Goal: Task Accomplishment & Management: Use online tool/utility

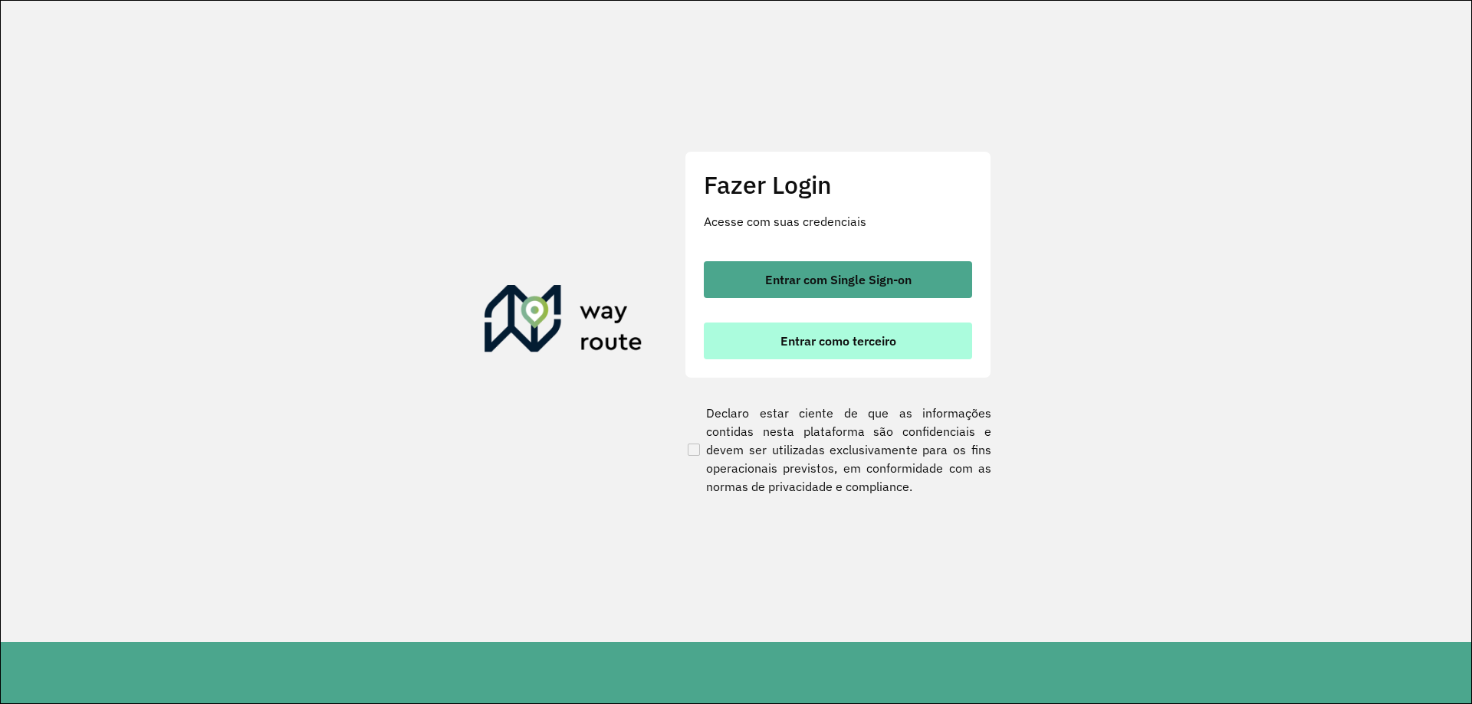
click at [855, 330] on button "Entrar como terceiro" at bounding box center [838, 341] width 268 height 37
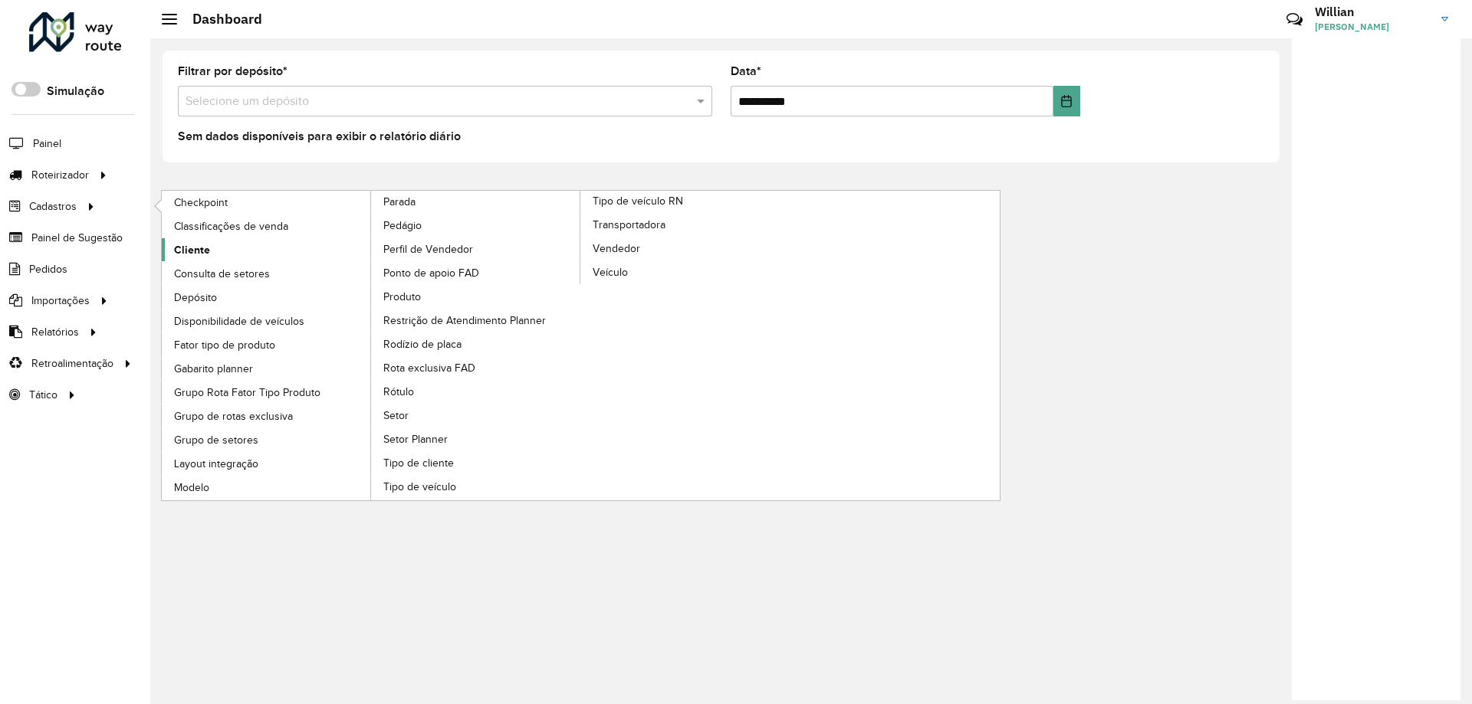
click at [182, 242] on span "Cliente" at bounding box center [192, 250] width 36 height 16
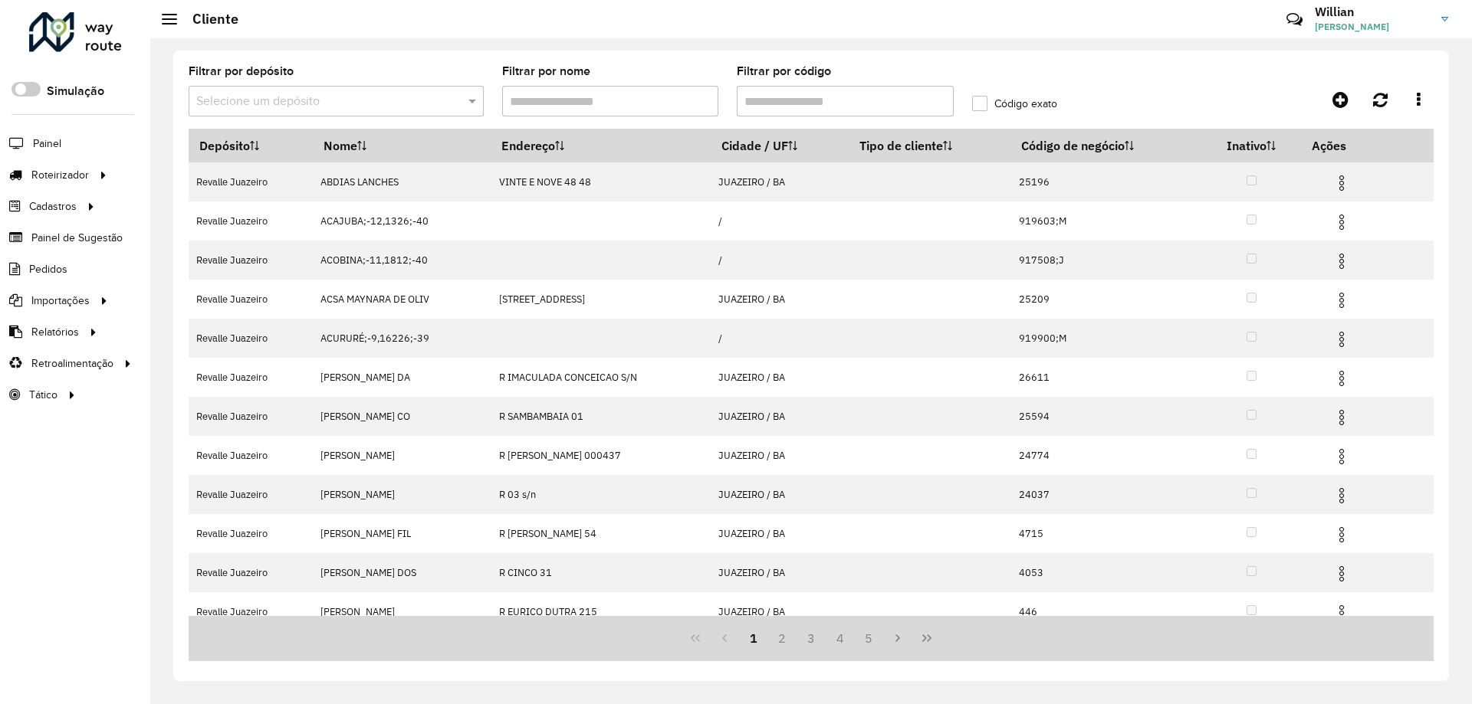
click at [802, 102] on input "Filtrar por código" at bounding box center [845, 101] width 217 height 31
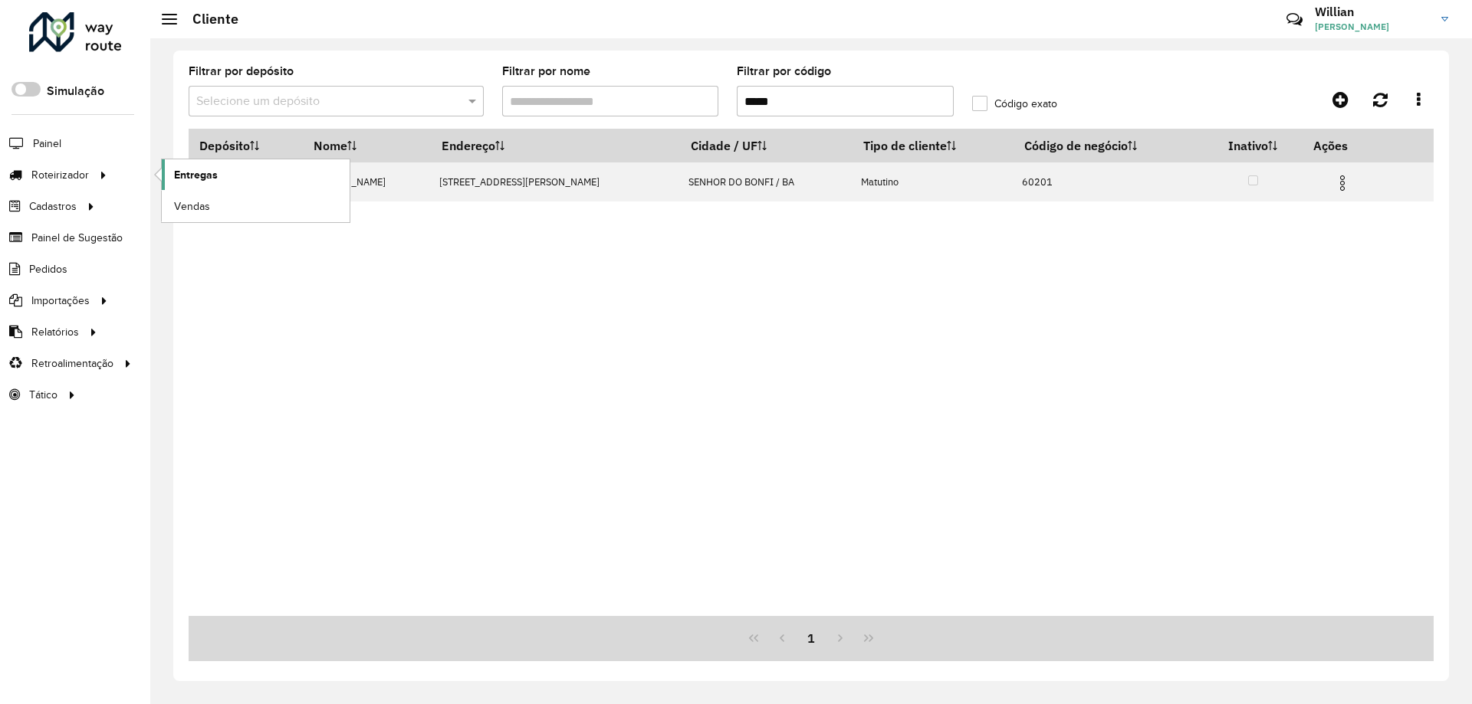
type input "*****"
click at [212, 165] on link "Entregas" at bounding box center [256, 174] width 188 height 31
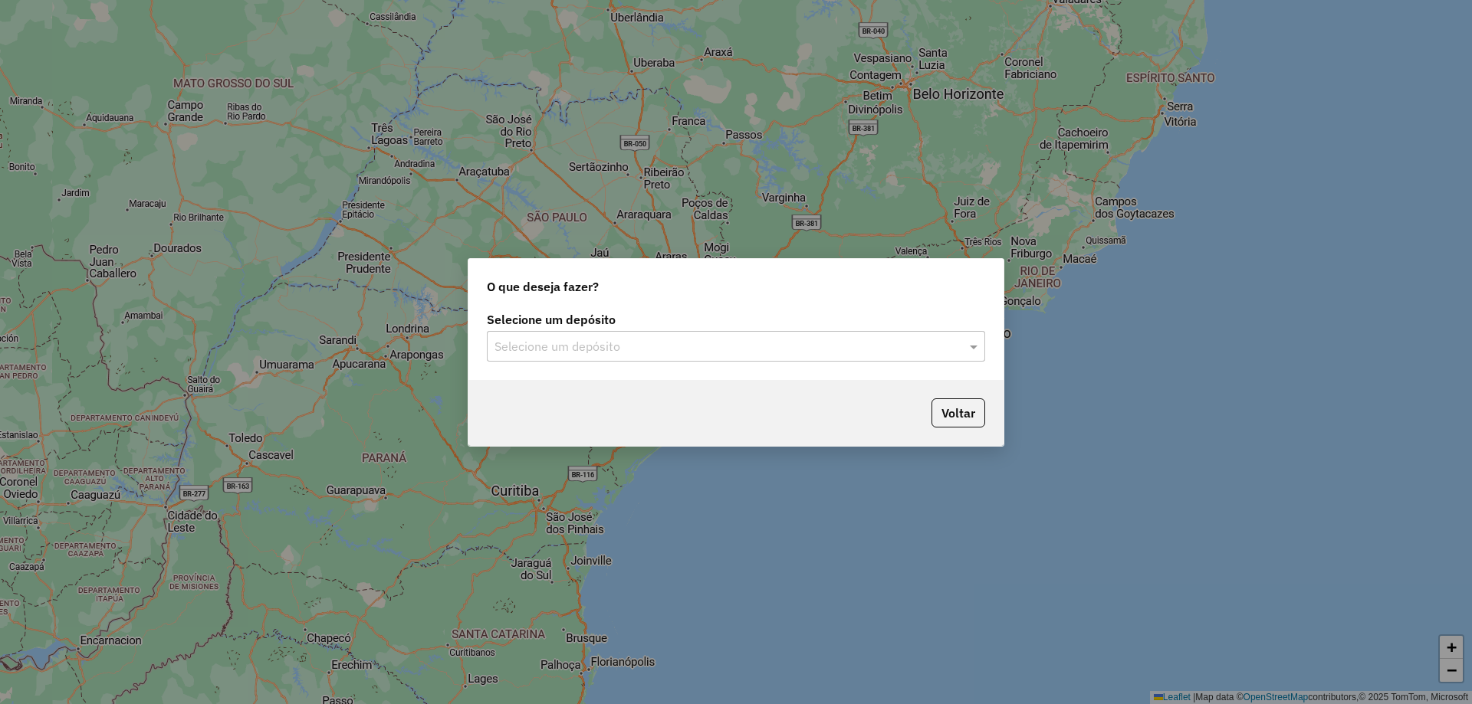
click at [852, 348] on input "text" at bounding box center [720, 347] width 452 height 18
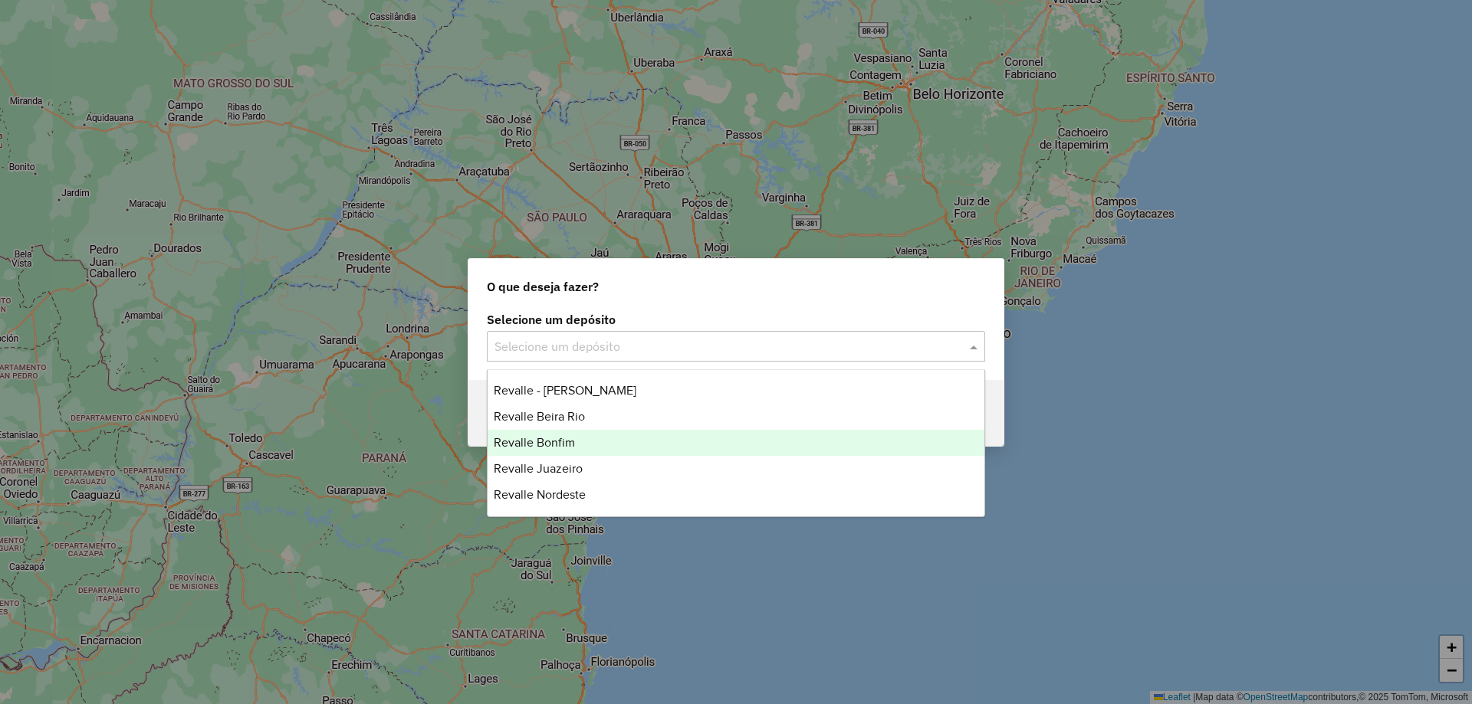
click at [526, 445] on span "Revalle Bonfim" at bounding box center [534, 442] width 81 height 13
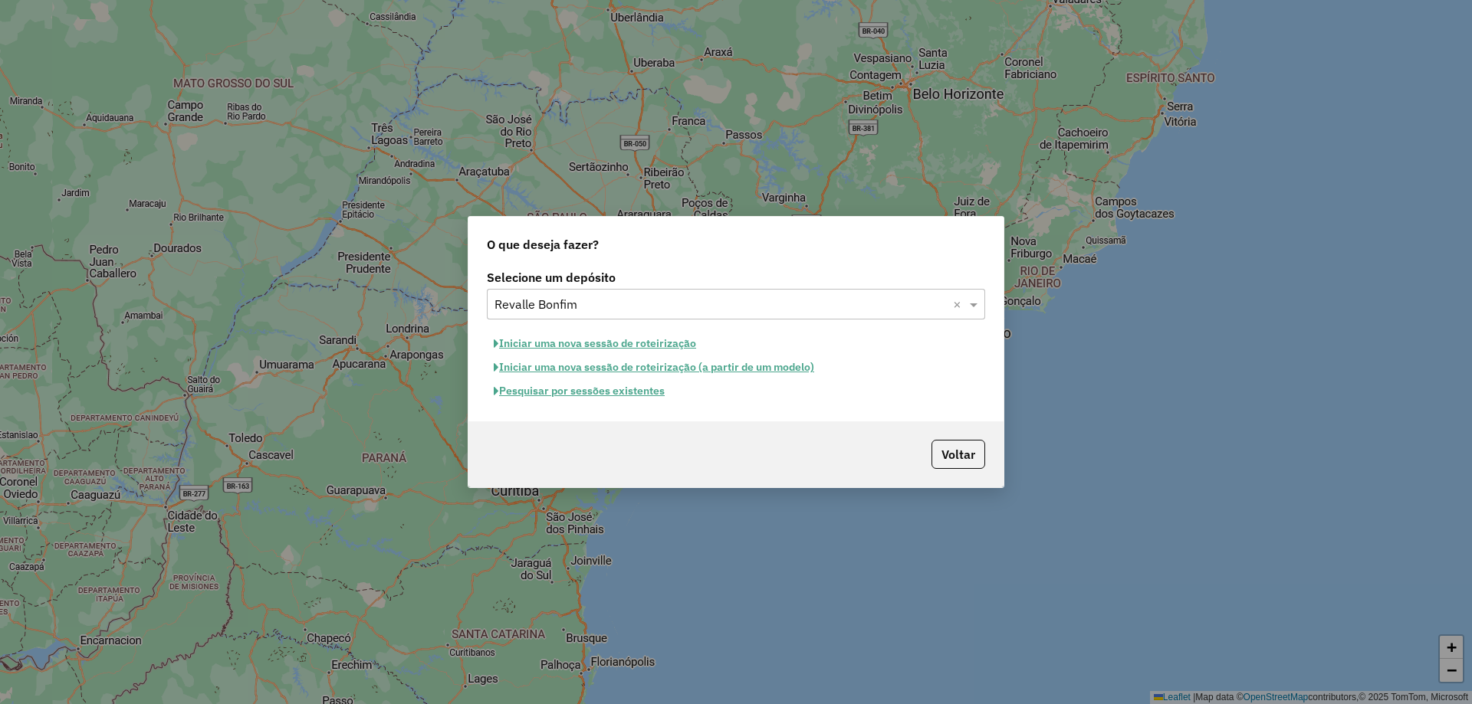
click at [582, 396] on button "Pesquisar por sessões existentes" at bounding box center [579, 391] width 185 height 24
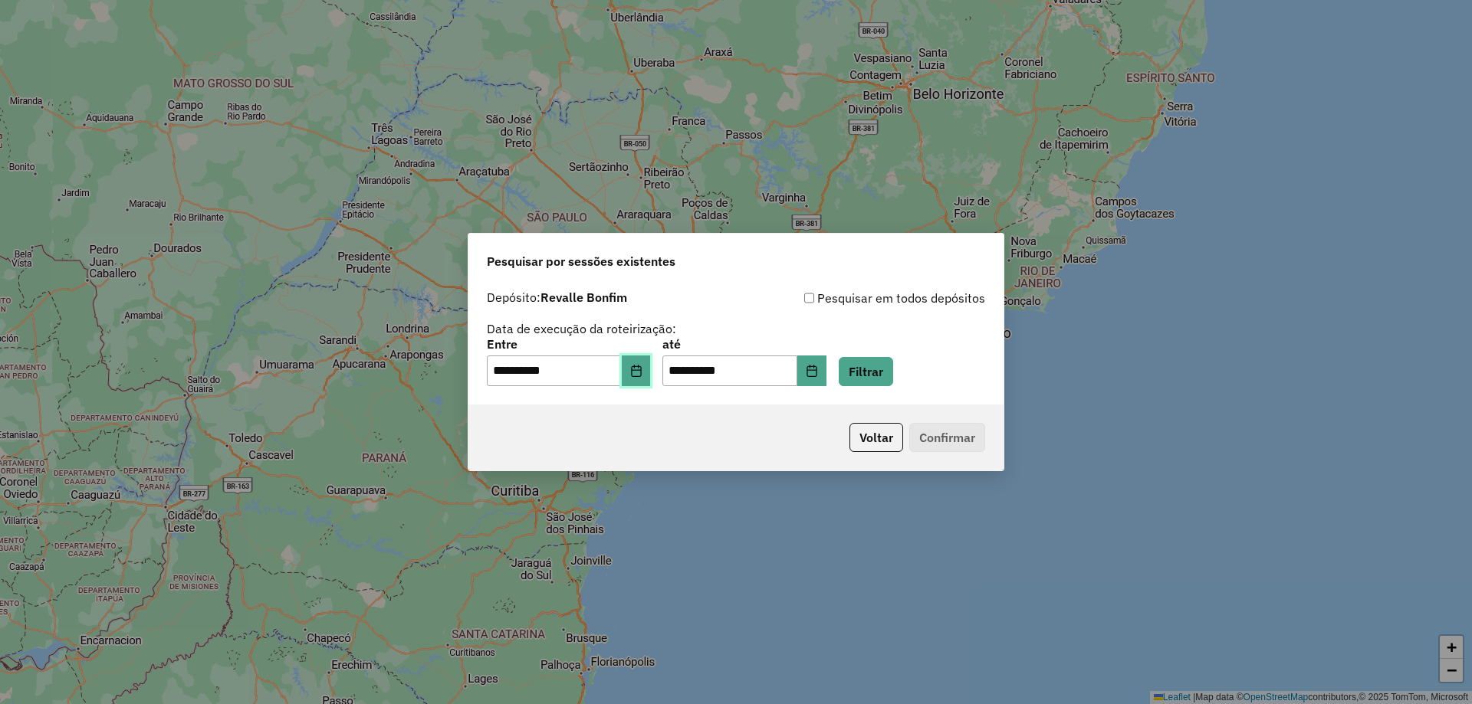
click at [651, 379] on button "Choose Date" at bounding box center [636, 371] width 29 height 31
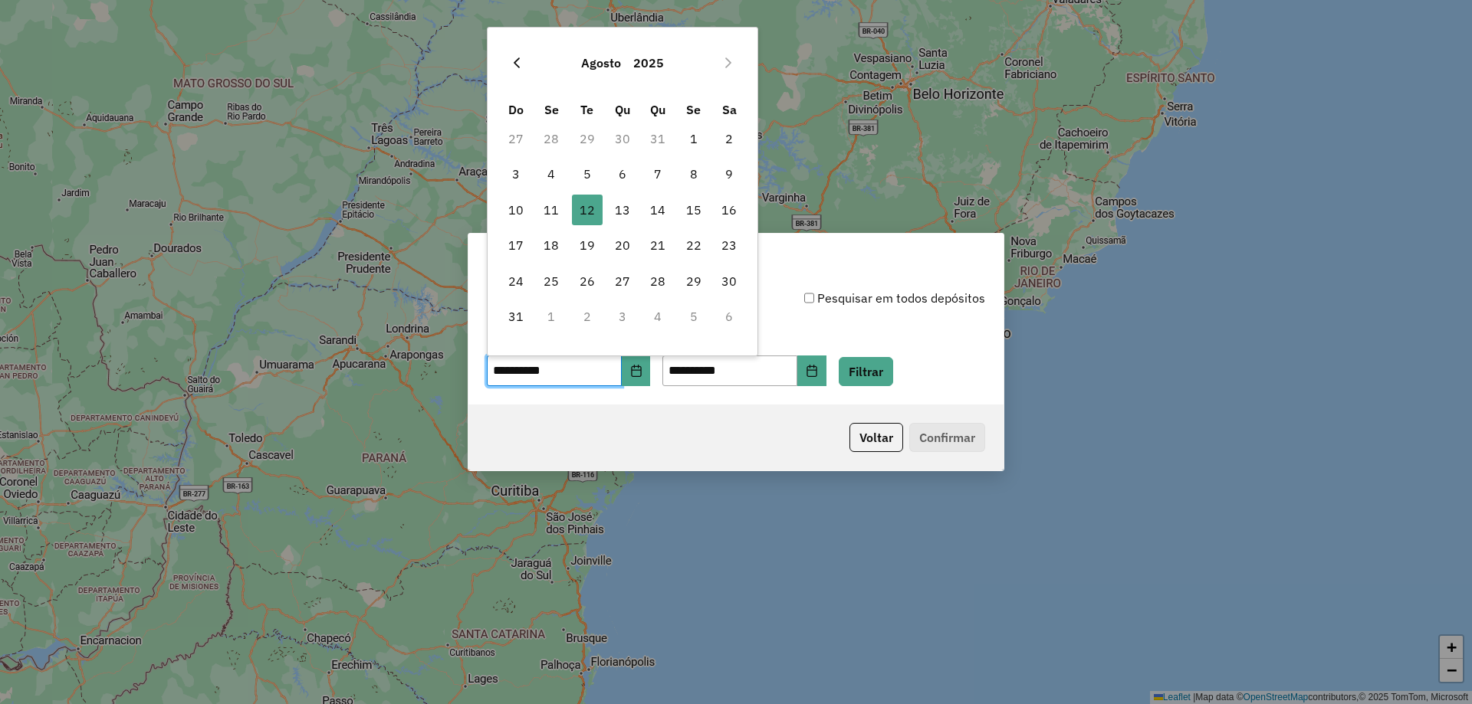
click at [519, 68] on icon "Previous Month" at bounding box center [516, 63] width 12 height 12
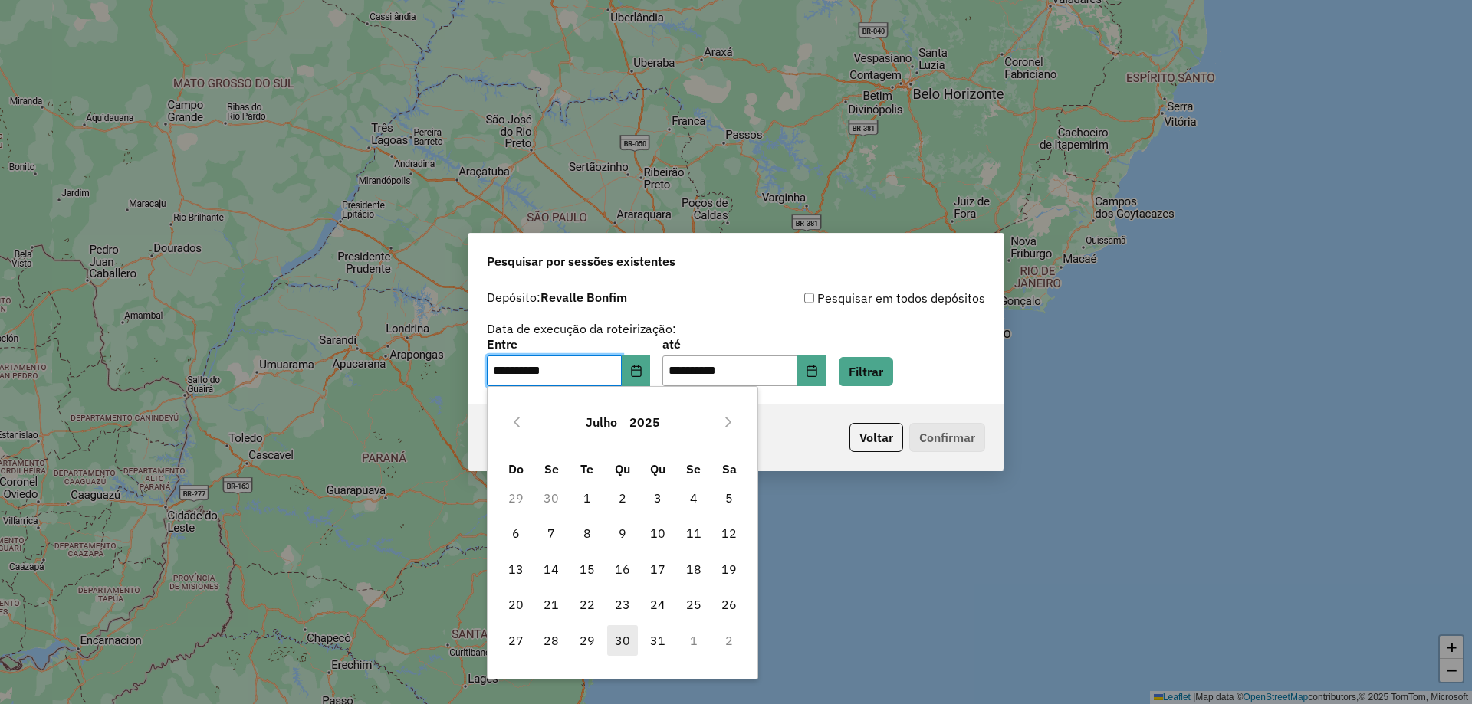
click at [619, 638] on span "30" at bounding box center [622, 640] width 31 height 31
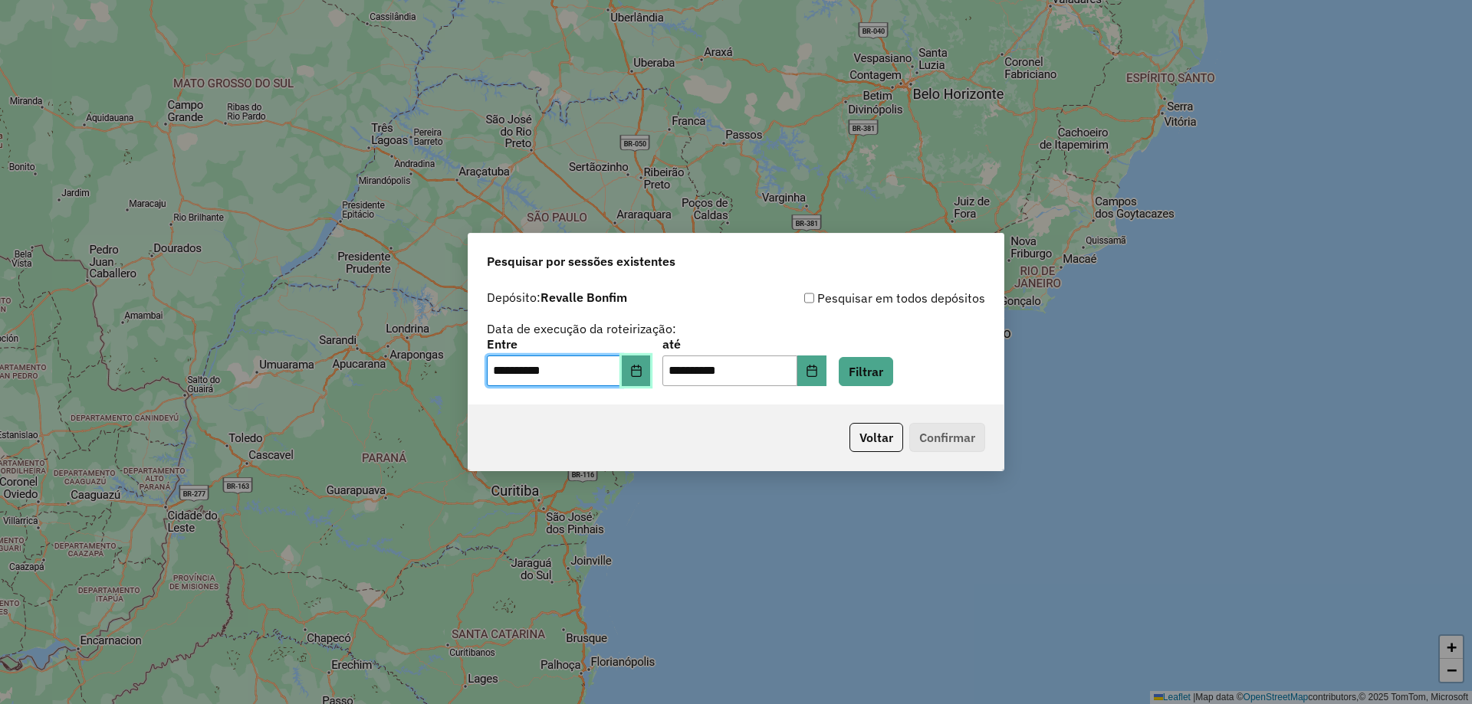
click at [642, 373] on icon "Choose Date" at bounding box center [636, 371] width 12 height 12
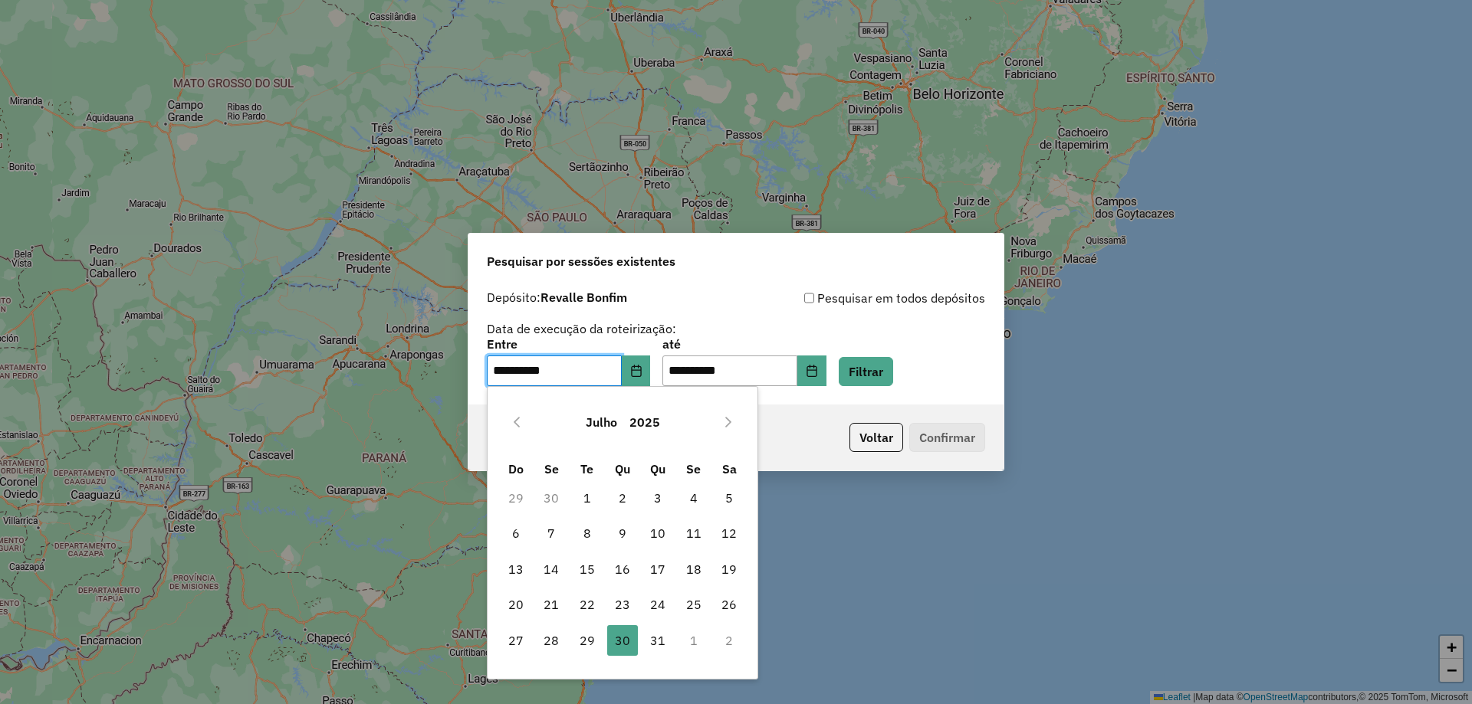
click at [721, 425] on button "Next Month" at bounding box center [728, 422] width 25 height 25
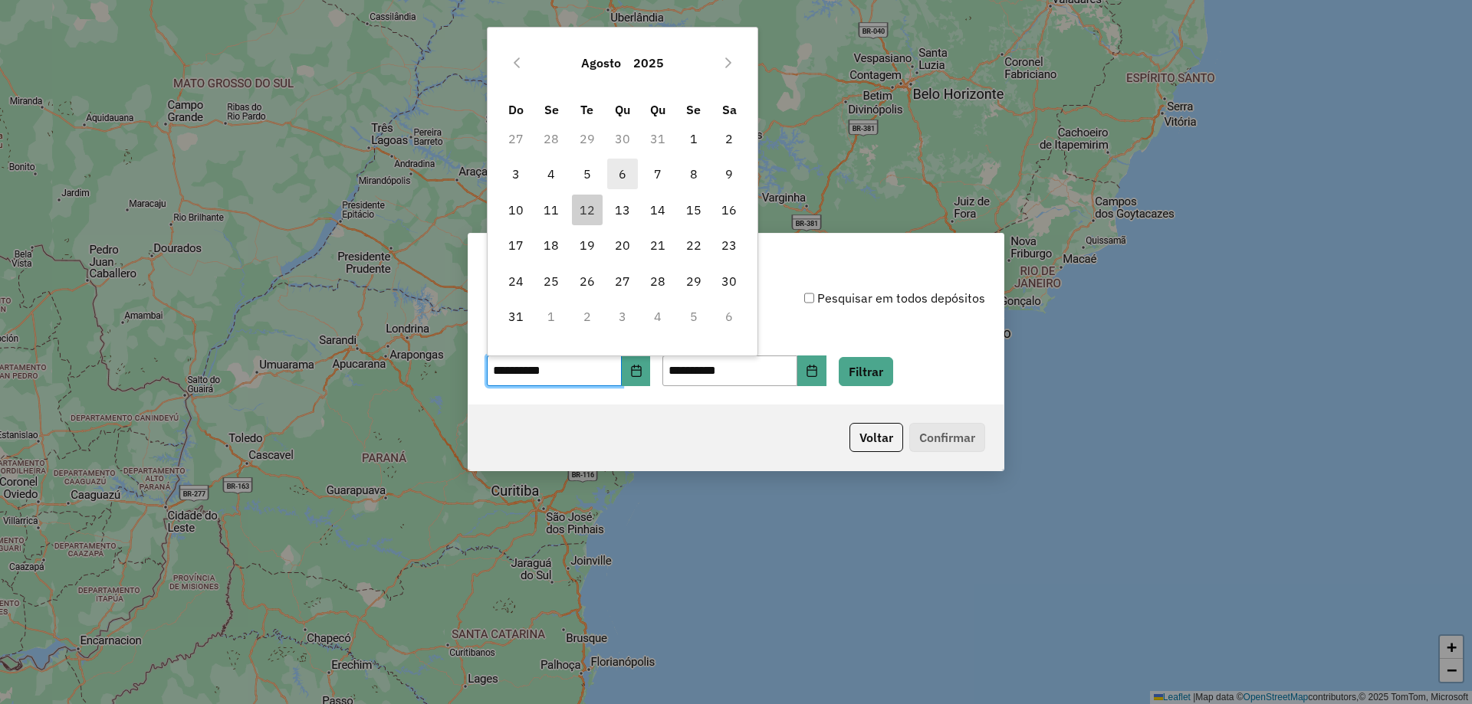
click at [622, 169] on span "6" at bounding box center [622, 174] width 31 height 31
type input "**********"
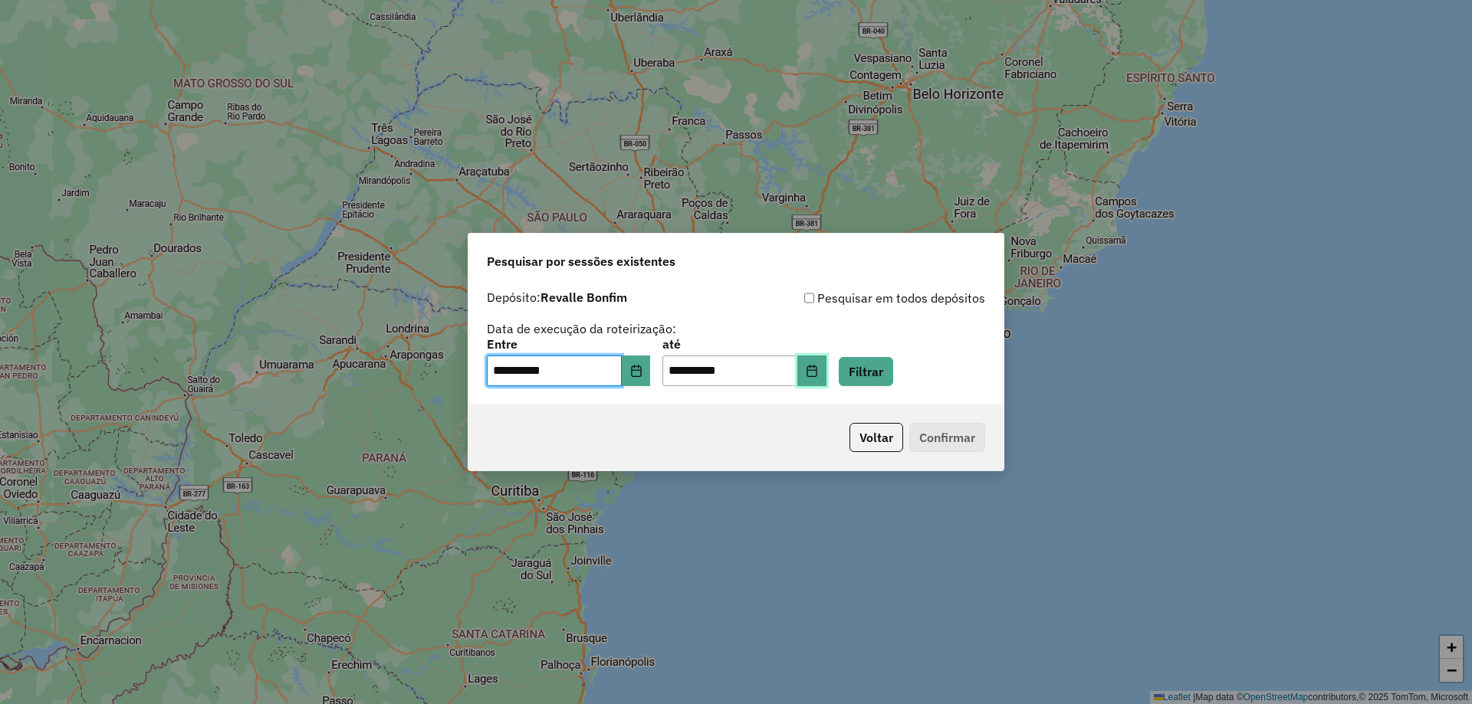
click at [818, 375] on icon "Choose Date" at bounding box center [812, 371] width 12 height 12
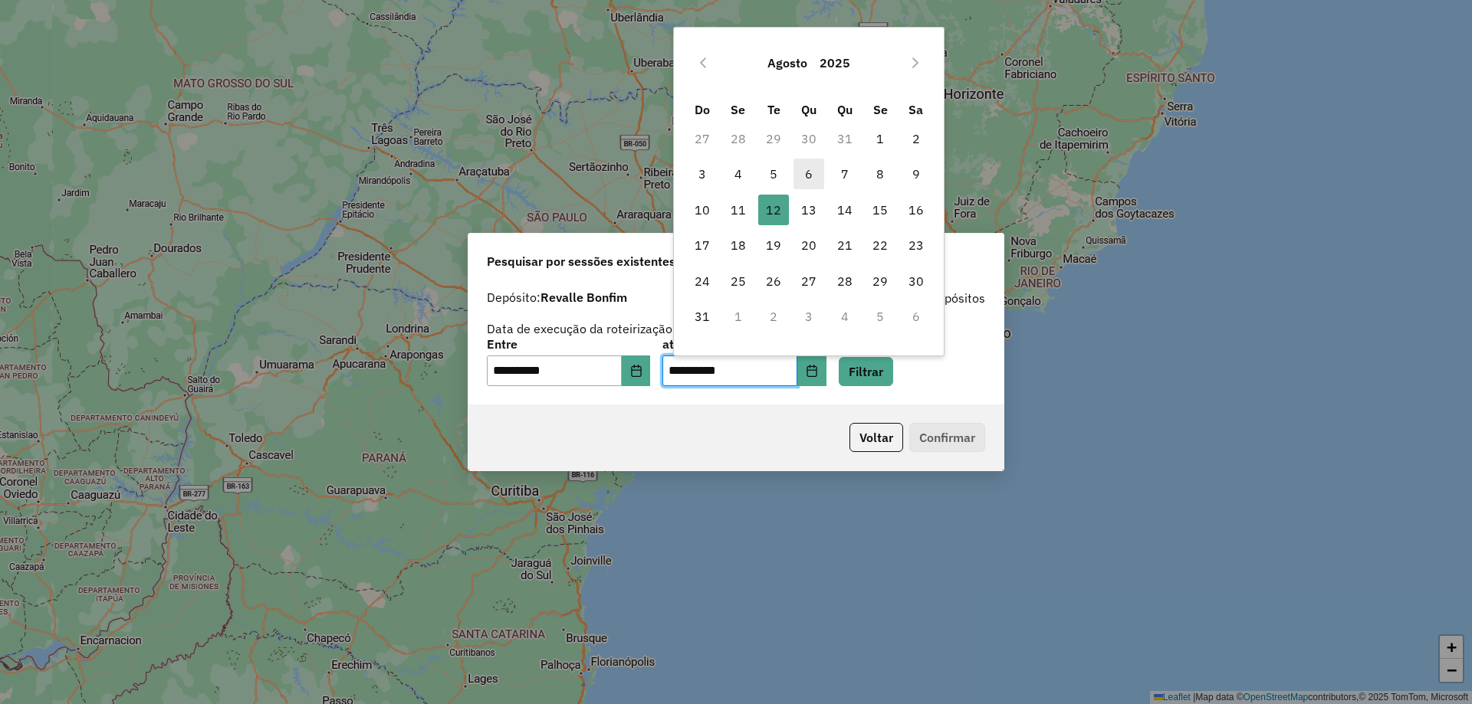
click at [809, 169] on span "6" at bounding box center [808, 174] width 31 height 31
type input "**********"
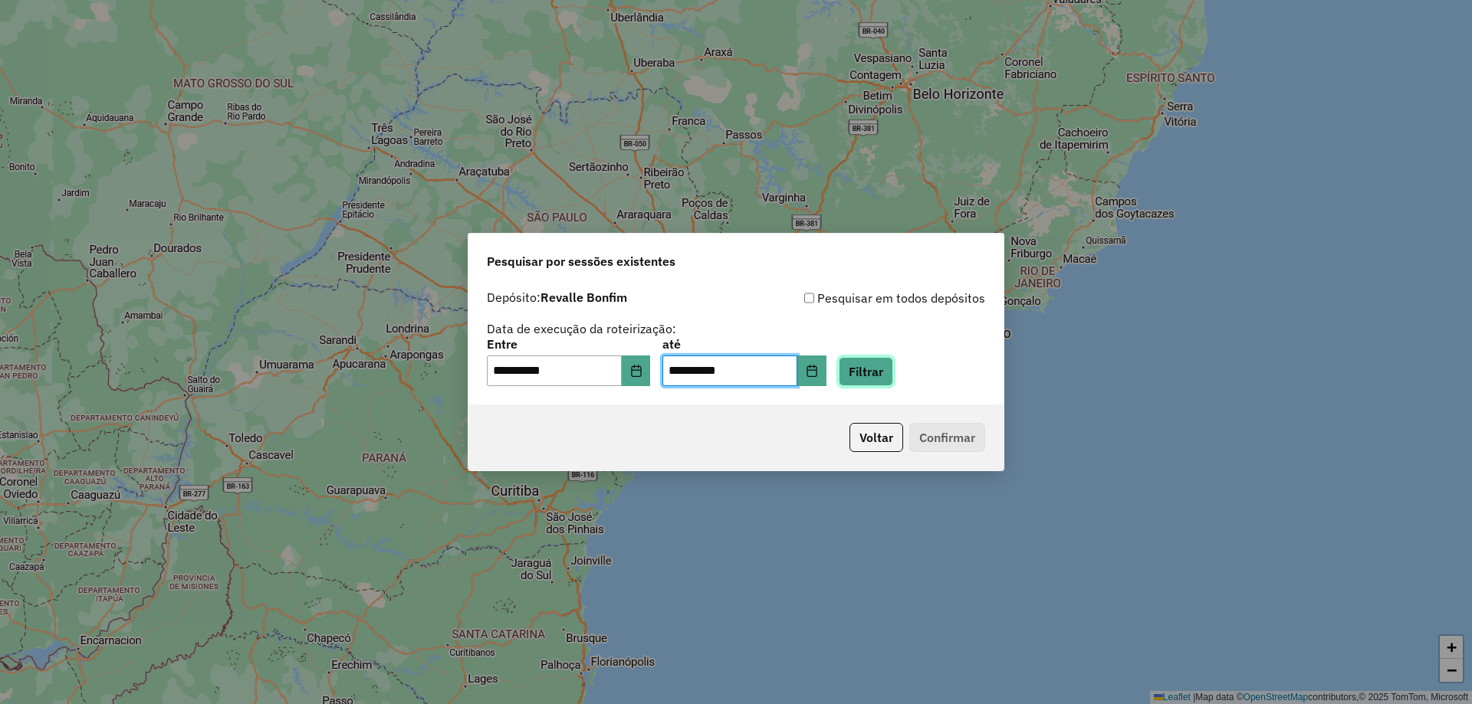
click at [881, 368] on button "Filtrar" at bounding box center [866, 371] width 54 height 29
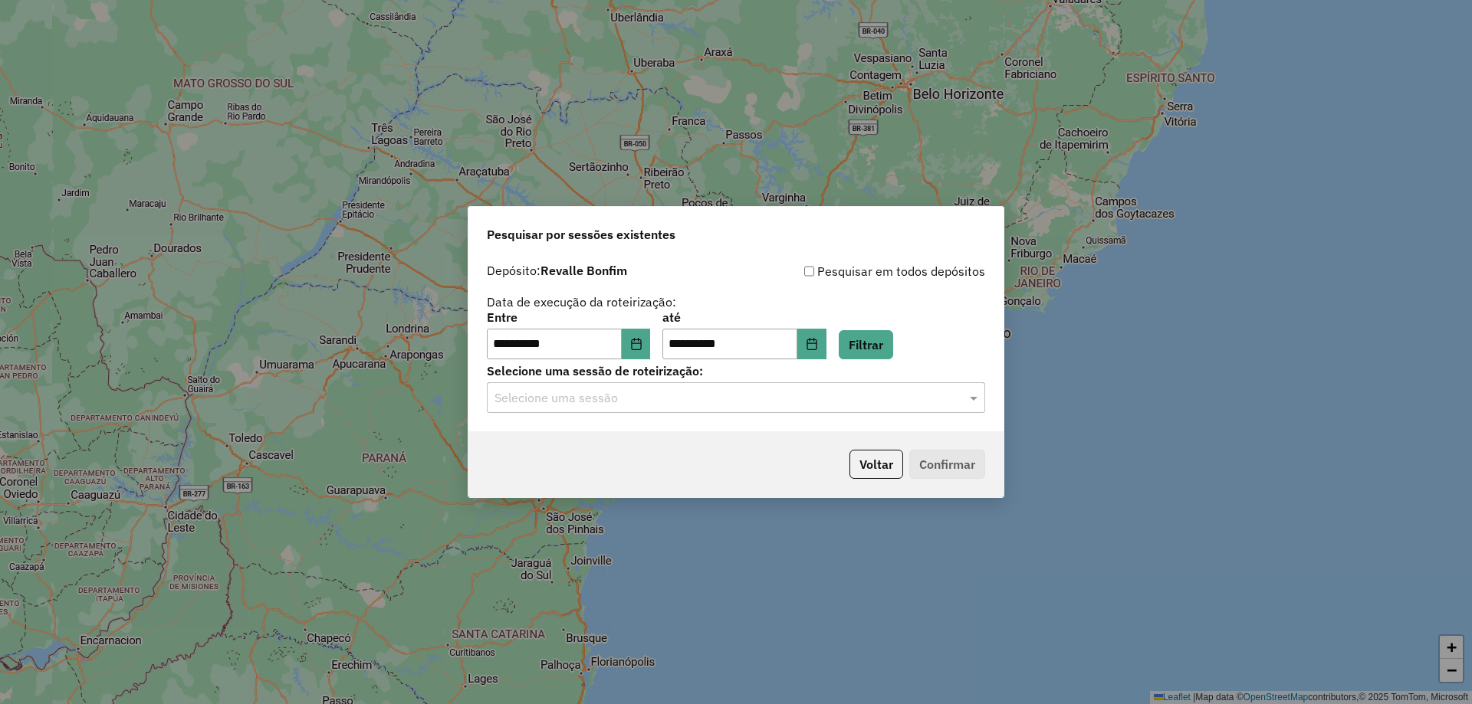
click at [731, 397] on input "text" at bounding box center [720, 398] width 452 height 18
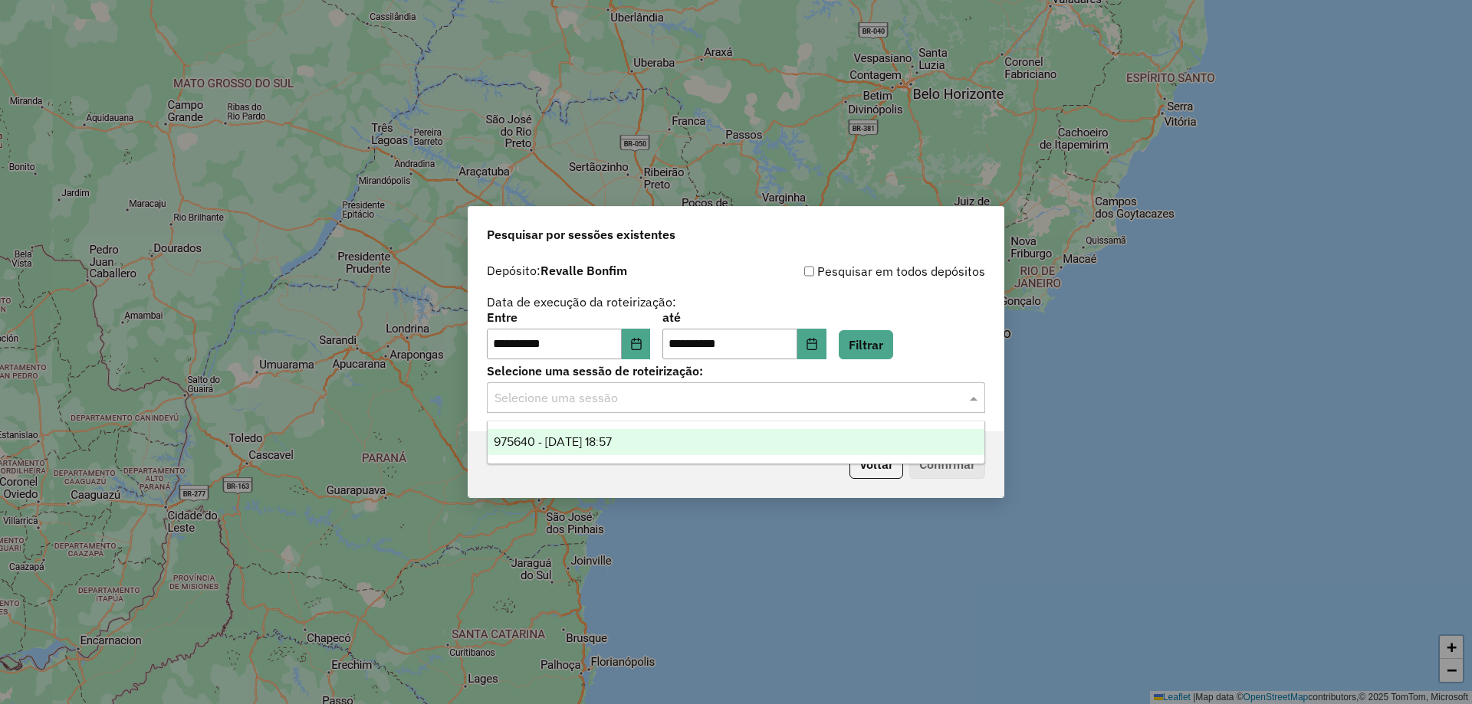
click at [660, 445] on div "975640 - 06/08/2025 18:57" at bounding box center [735, 442] width 497 height 26
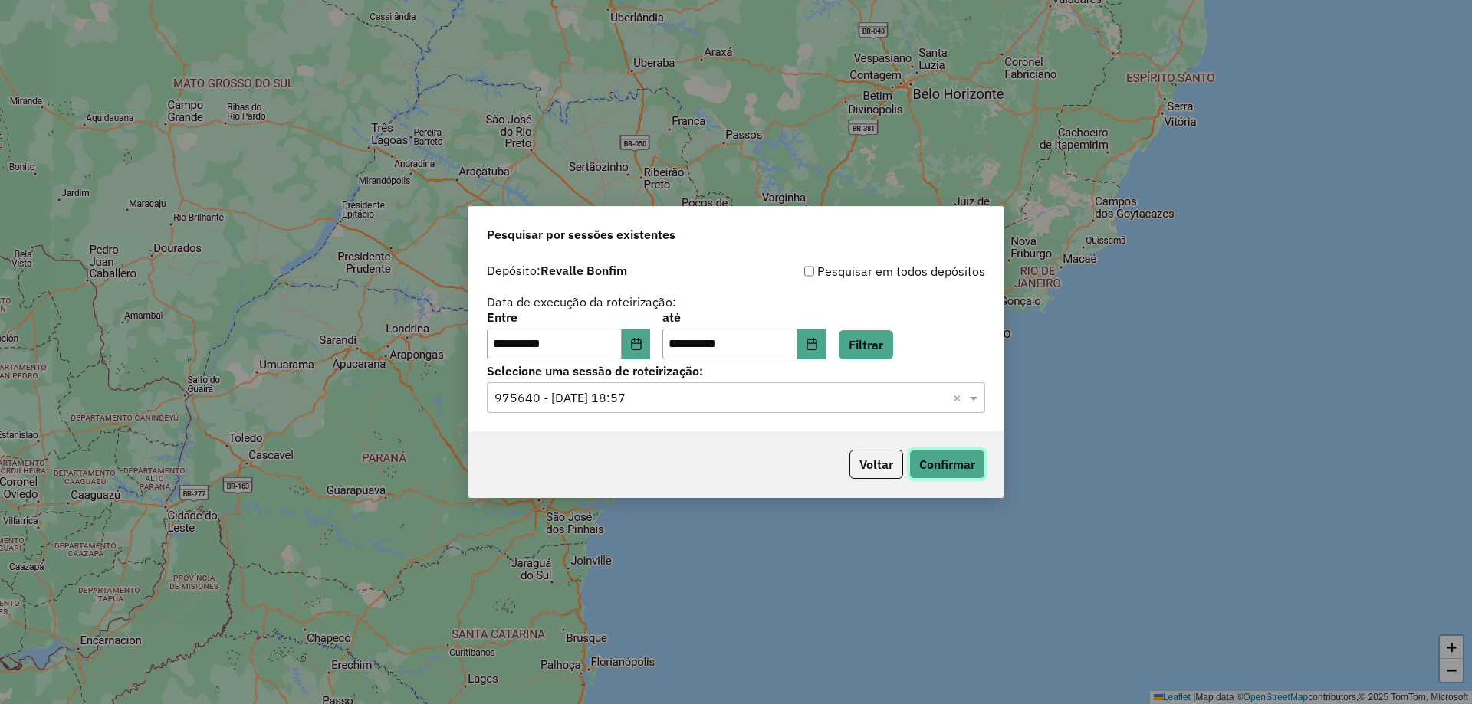
click at [954, 471] on button "Confirmar" at bounding box center [947, 464] width 76 height 29
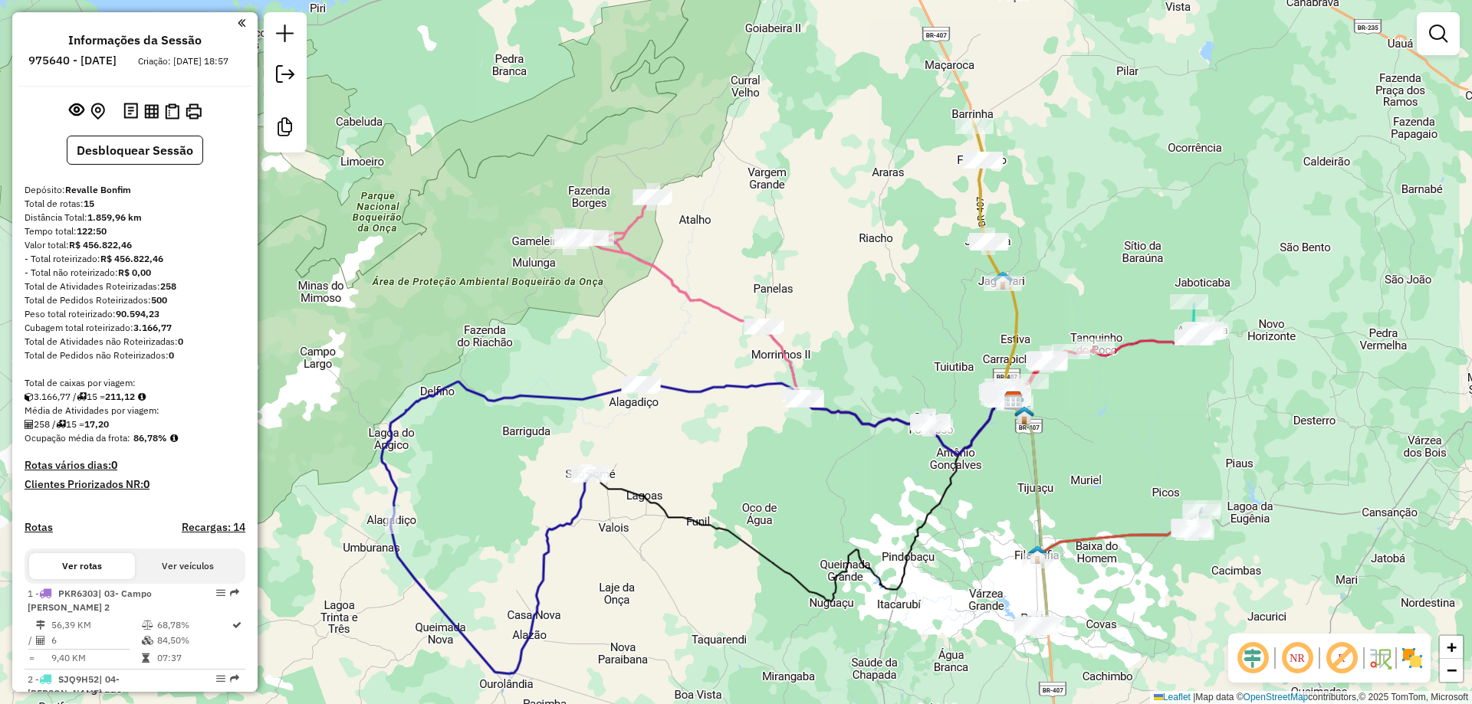
drag, startPoint x: 756, startPoint y: 150, endPoint x: 1016, endPoint y: 205, distance: 265.5
click at [1035, 197] on div "Janela de atendimento Grade de atendimento Capacidade Transportadoras Veículos …" at bounding box center [736, 352] width 1472 height 704
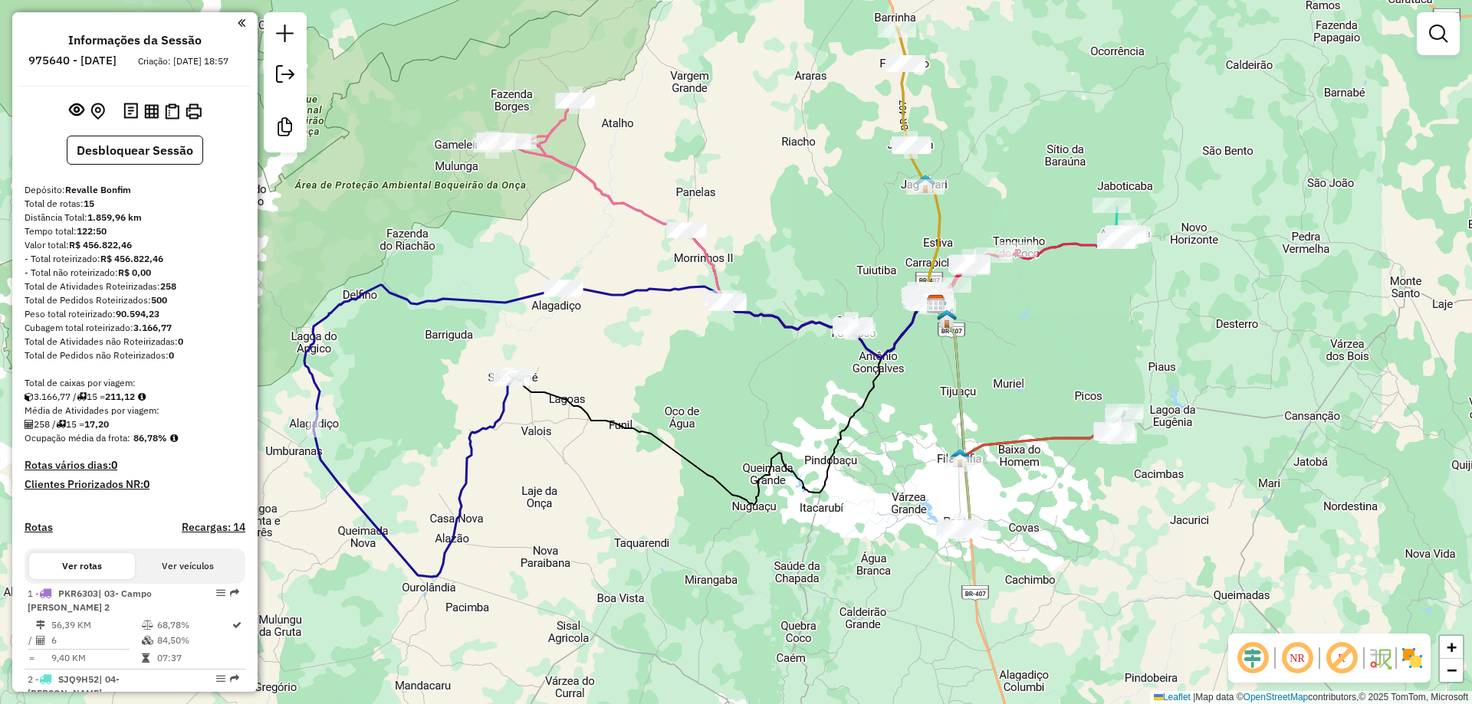
drag, startPoint x: 869, startPoint y: 329, endPoint x: 846, endPoint y: 274, distance: 59.1
click at [846, 274] on div "Janela de atendimento Grade de atendimento Capacidade Transportadoras Veículos …" at bounding box center [736, 352] width 1472 height 704
